Goal: Check status: Check status

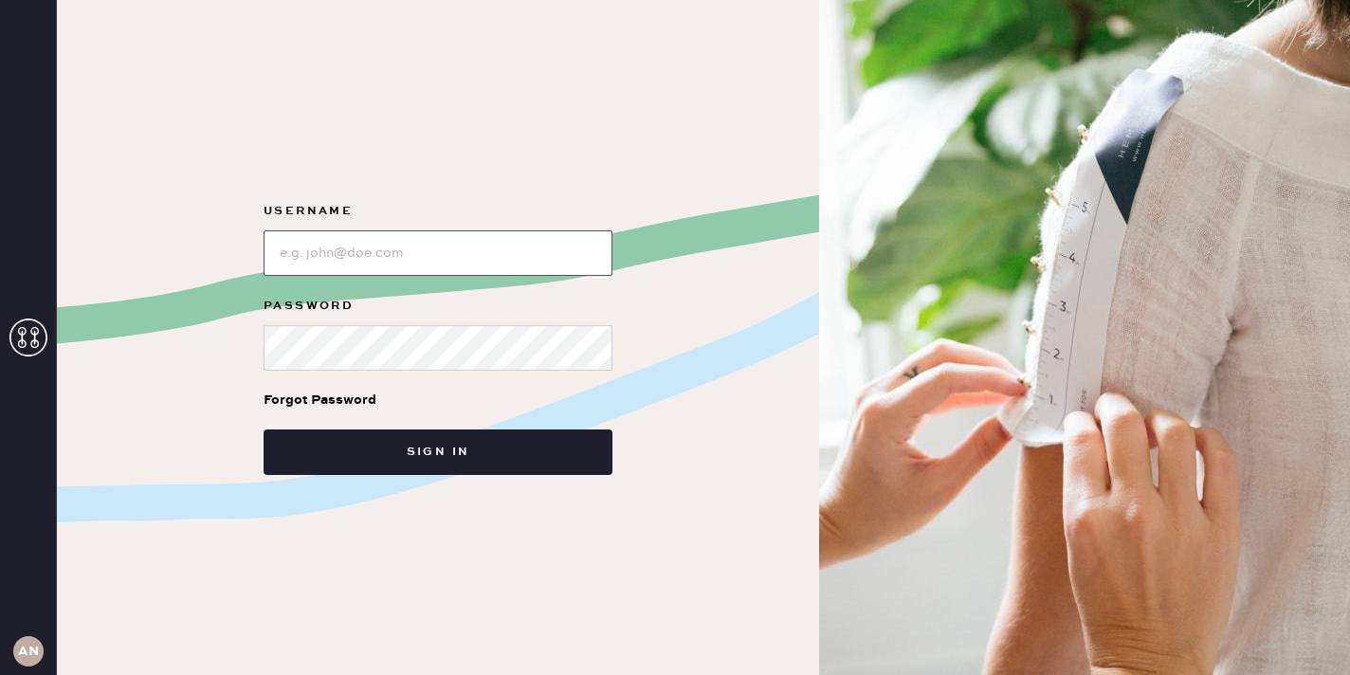
type input "[EMAIL_ADDRESS][DOMAIN_NAME]"
click at [495, 268] on input "loginName" at bounding box center [438, 253] width 349 height 46
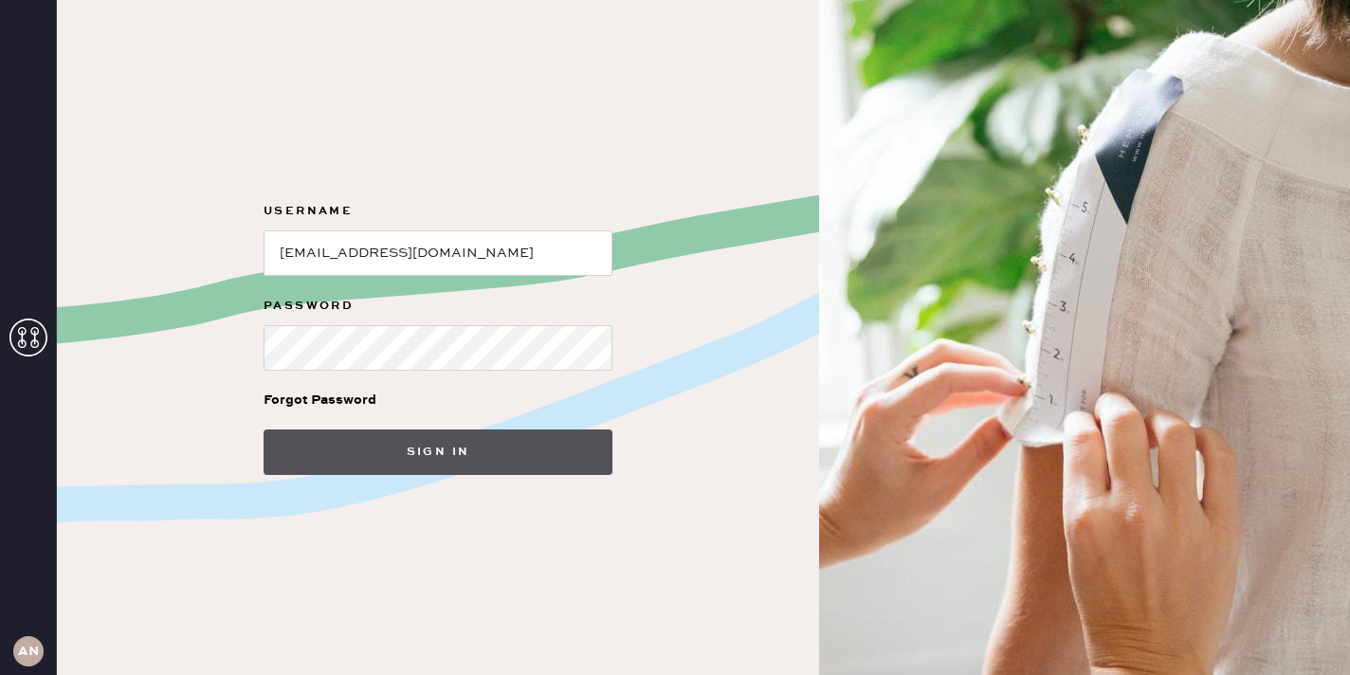
click at [511, 471] on button "Sign in" at bounding box center [438, 453] width 349 height 46
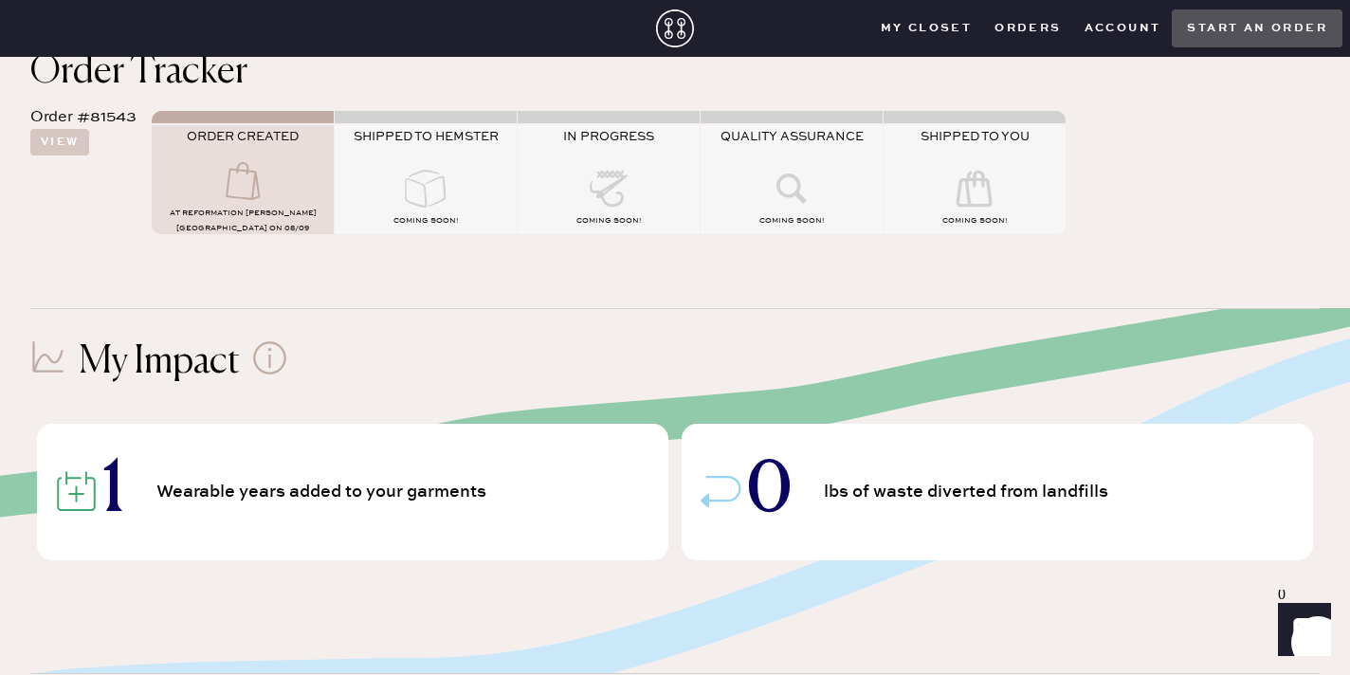
scroll to position [77, 0]
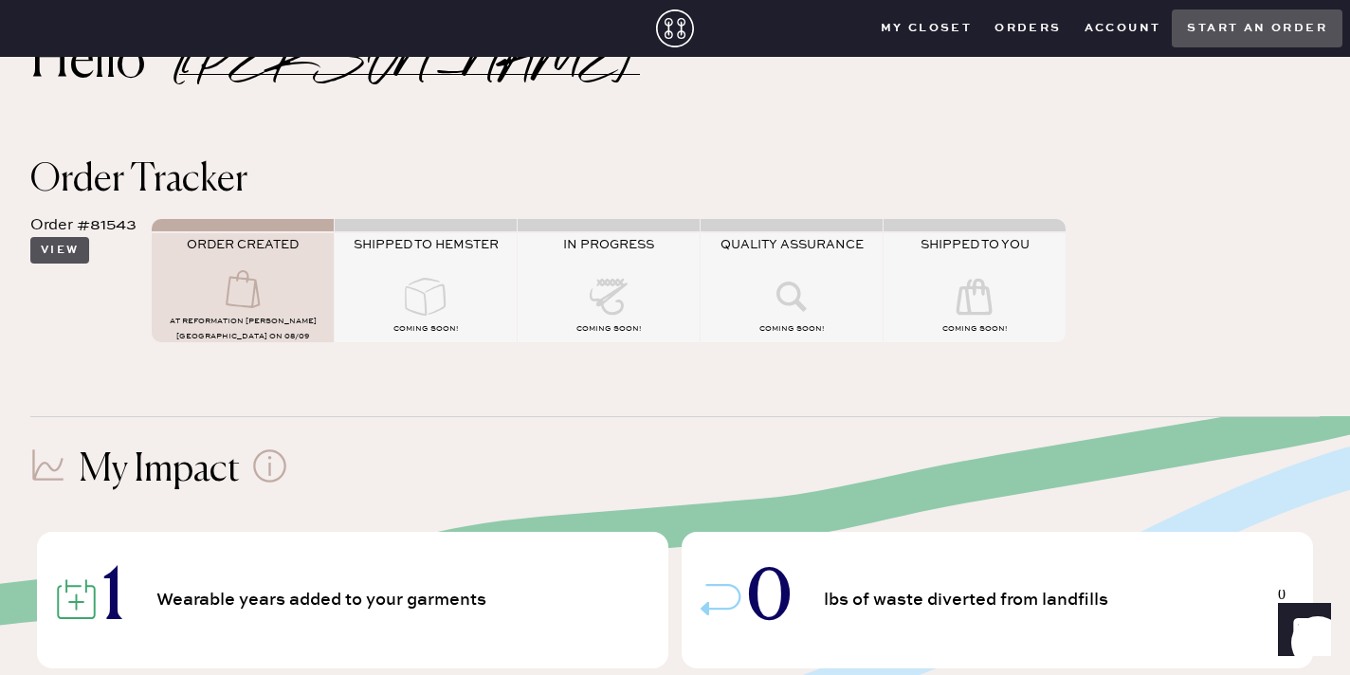
click at [76, 248] on button "View" at bounding box center [59, 250] width 59 height 27
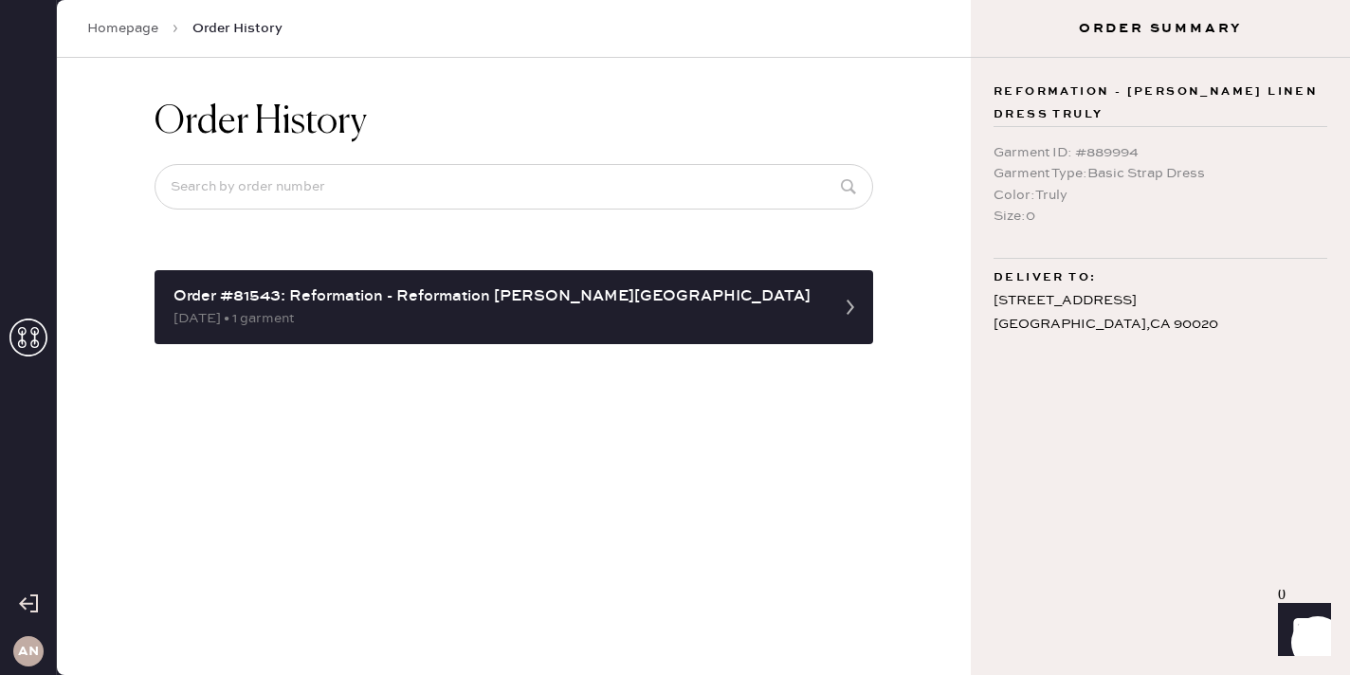
click at [271, 322] on div "[DATE] • 1 garment" at bounding box center [497, 318] width 647 height 21
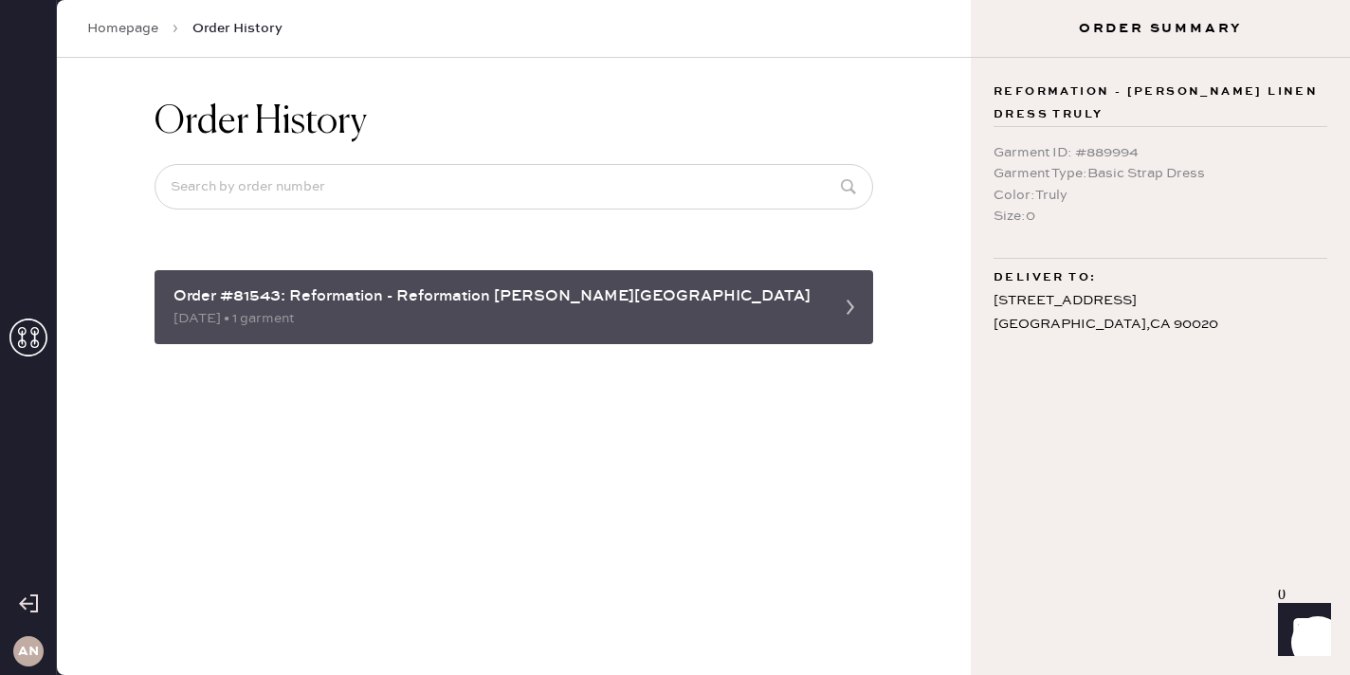
click at [285, 301] on div "Order #81543: Reformation - Reformation [PERSON_NAME][GEOGRAPHIC_DATA]" at bounding box center [497, 296] width 647 height 23
click at [850, 303] on use at bounding box center [851, 307] width 8 height 15
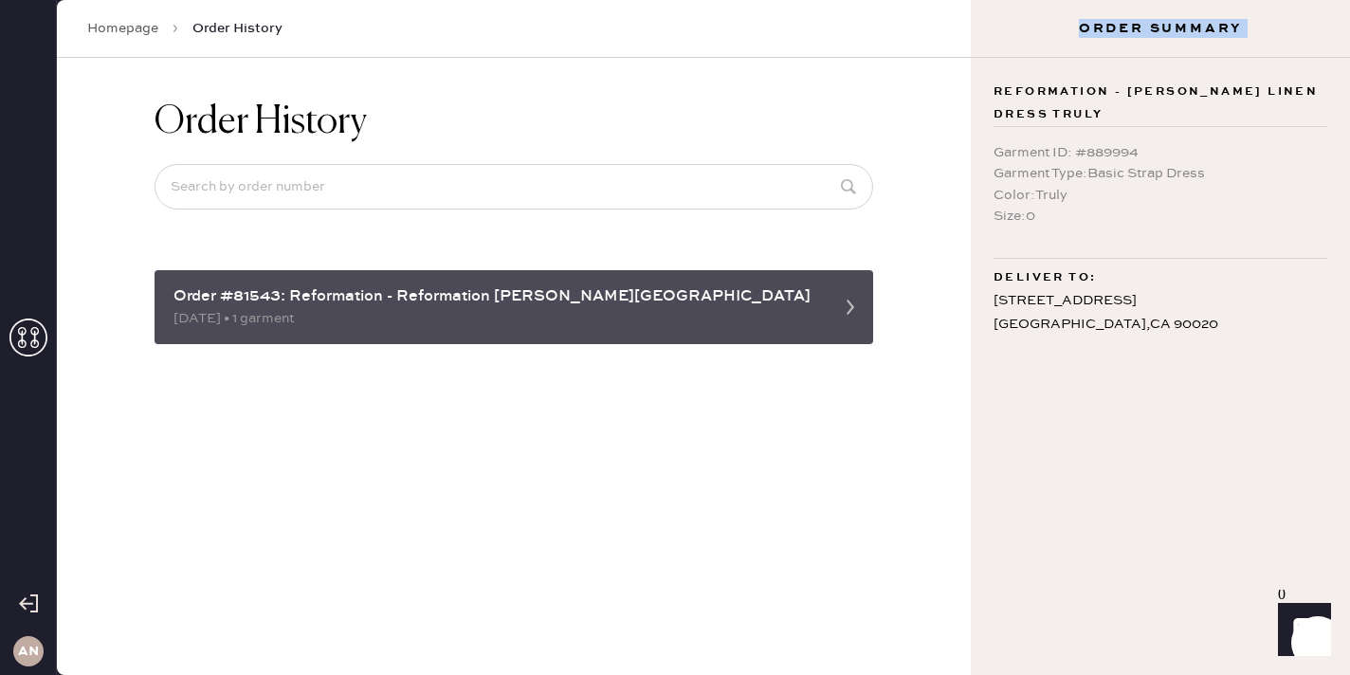
click at [850, 303] on use at bounding box center [851, 307] width 8 height 15
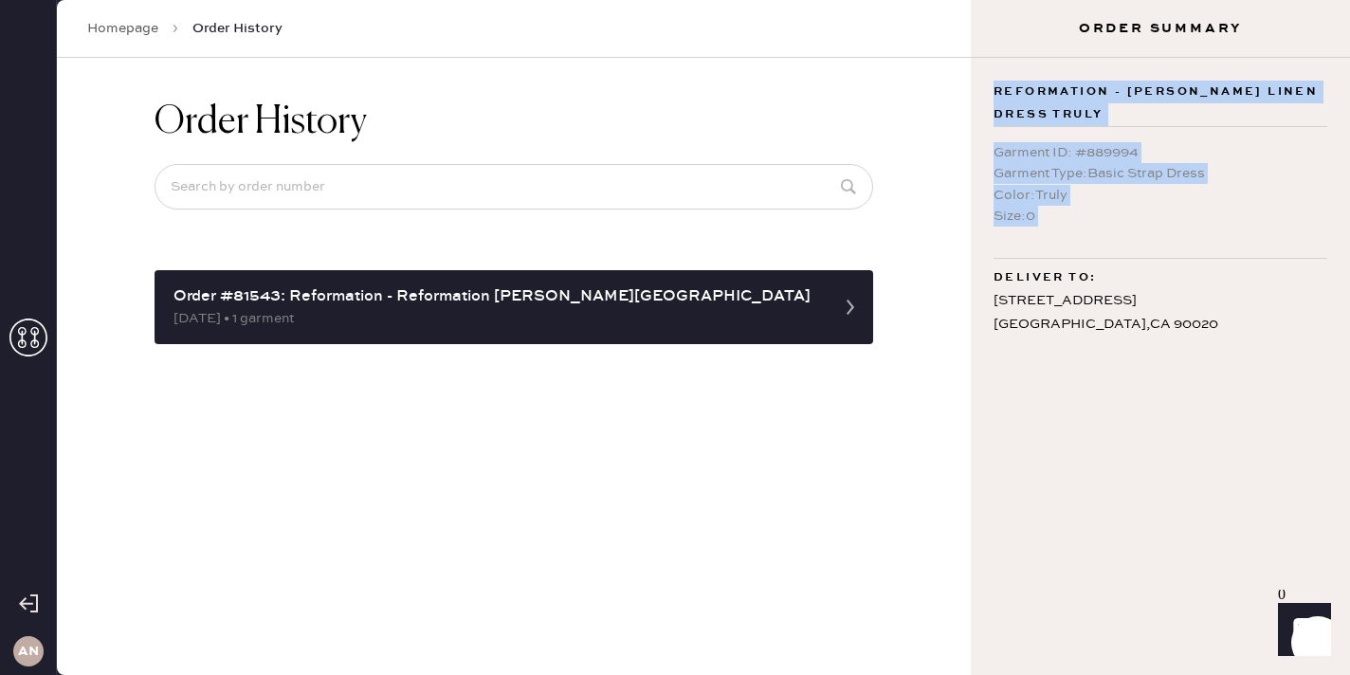
drag, startPoint x: 1202, startPoint y: 78, endPoint x: 1233, endPoint y: 237, distance: 162.2
click at [1234, 236] on div "Reformation - [PERSON_NAME] Linen Dress Truly Garment ID : # 889994 Garment Typ…" at bounding box center [1160, 366] width 379 height 617
click at [1233, 237] on div "Garment ID : # 889994 Garment Type : Basic Strap Dress Color : Truly Size : 0" at bounding box center [1161, 183] width 334 height 112
